Goal: Task Accomplishment & Management: Use online tool/utility

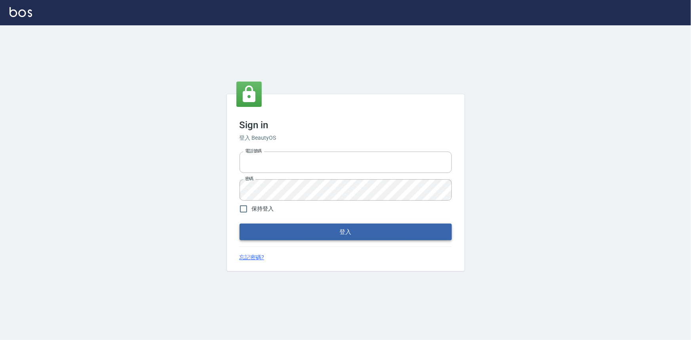
type input "0922670776"
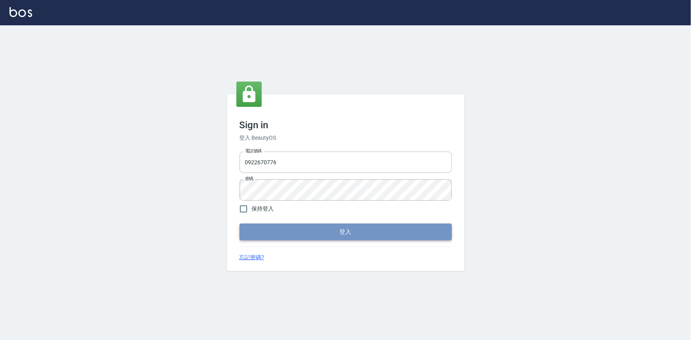
click at [373, 226] on button "登入" at bounding box center [345, 232] width 212 height 17
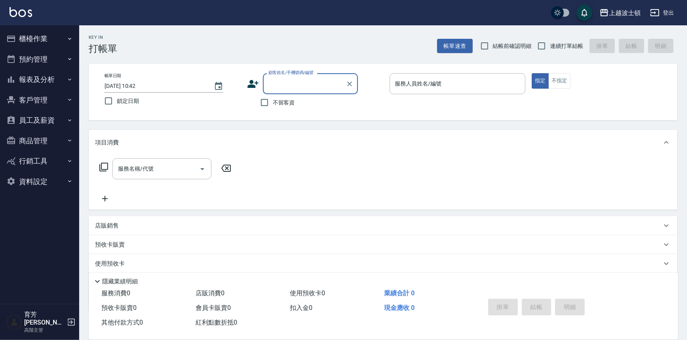
click at [261, 113] on div "帳單日期 [DATE] 10:42 鎖定日期 顧客姓名/手機號碼/編號 顧客姓名/手機號碼/編號 不留客資 服務人員姓名/編號 服務人員姓名/編號 指定 不指定" at bounding box center [383, 92] width 588 height 57
click at [262, 108] on input "不留客資" at bounding box center [264, 102] width 17 height 17
checkbox input "true"
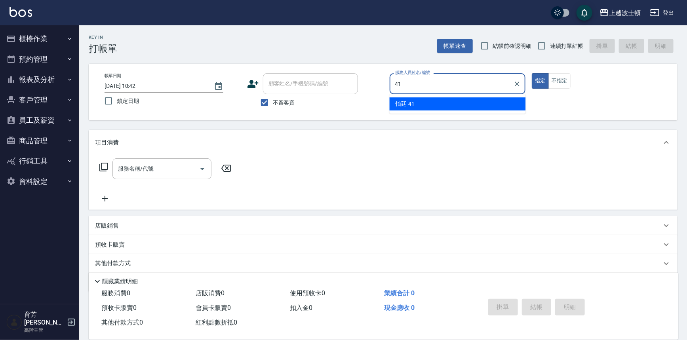
type input "怡廷-41"
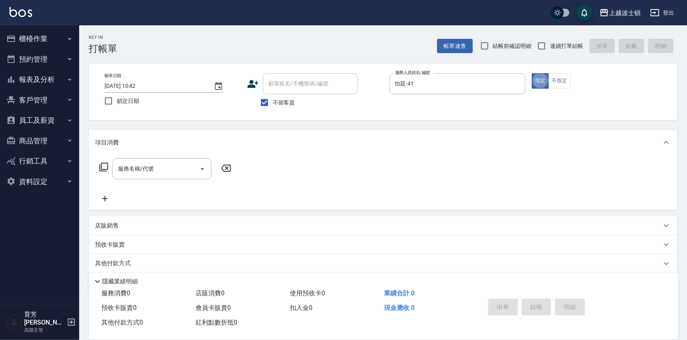
type button "true"
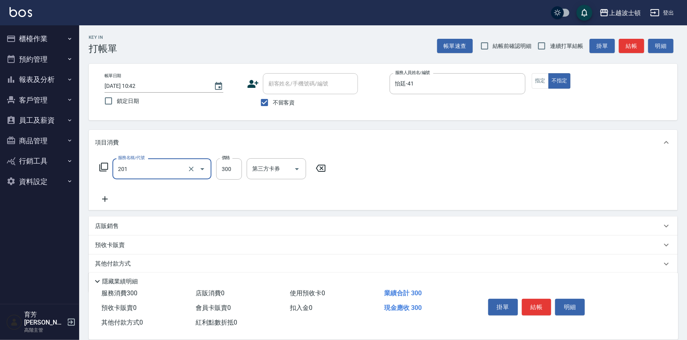
type input "洗髮(201)"
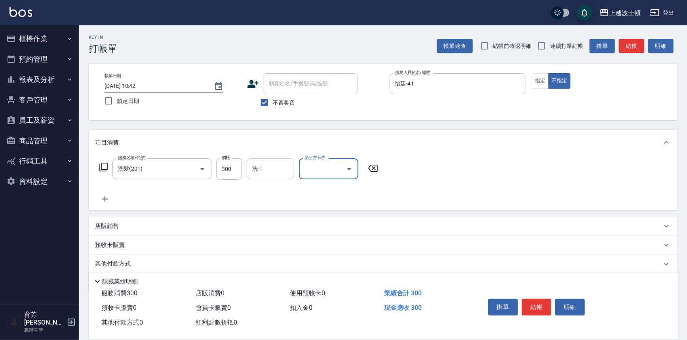
click at [290, 171] on input "洗-1" at bounding box center [270, 169] width 40 height 14
type input "怡廷-41"
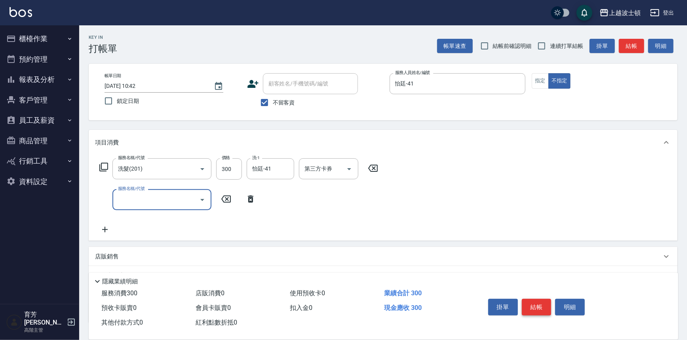
click at [550, 302] on button "結帳" at bounding box center [537, 307] width 30 height 17
